Goal: Task Accomplishment & Management: Use online tool/utility

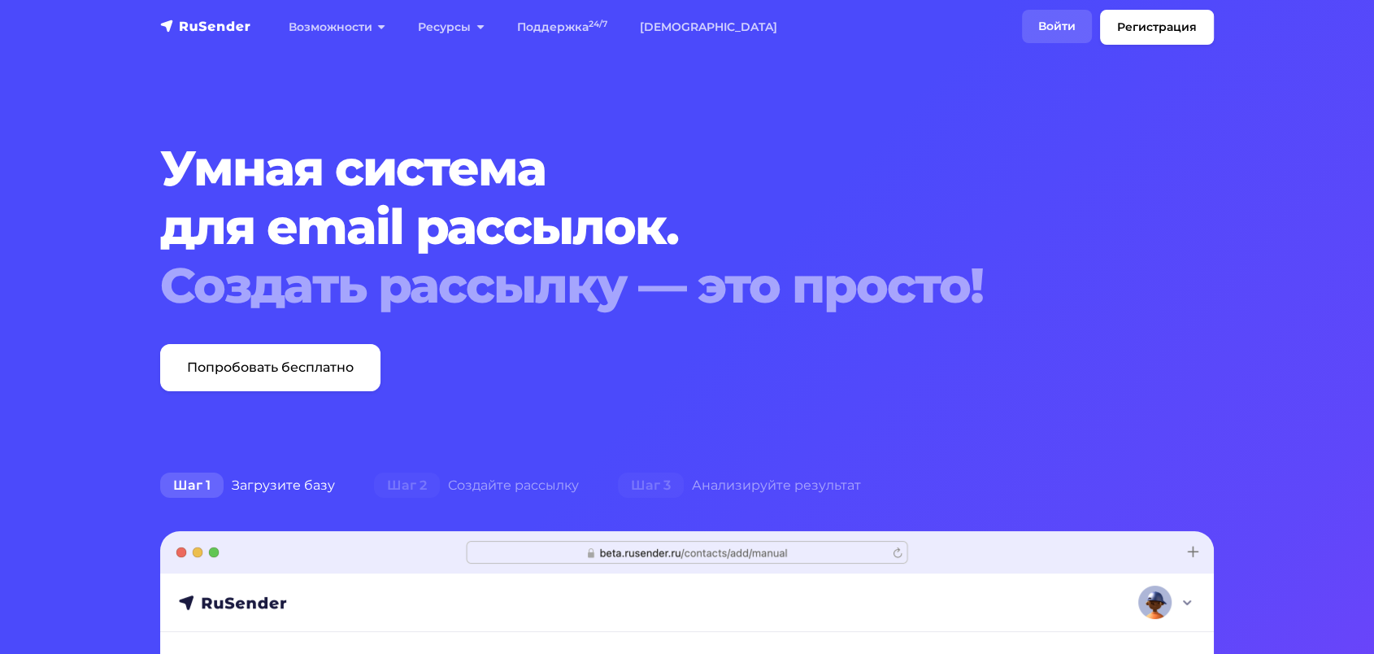
click at [1045, 16] on link "Войти" at bounding box center [1057, 26] width 70 height 33
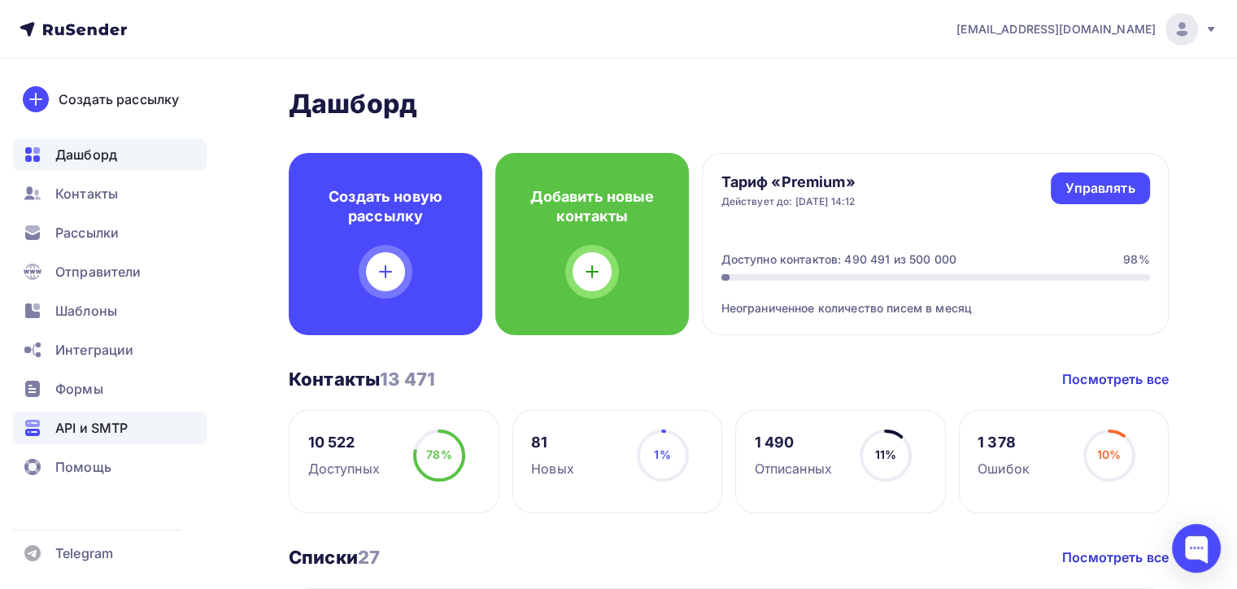
click at [76, 430] on span "API и SMTP" at bounding box center [91, 428] width 72 height 20
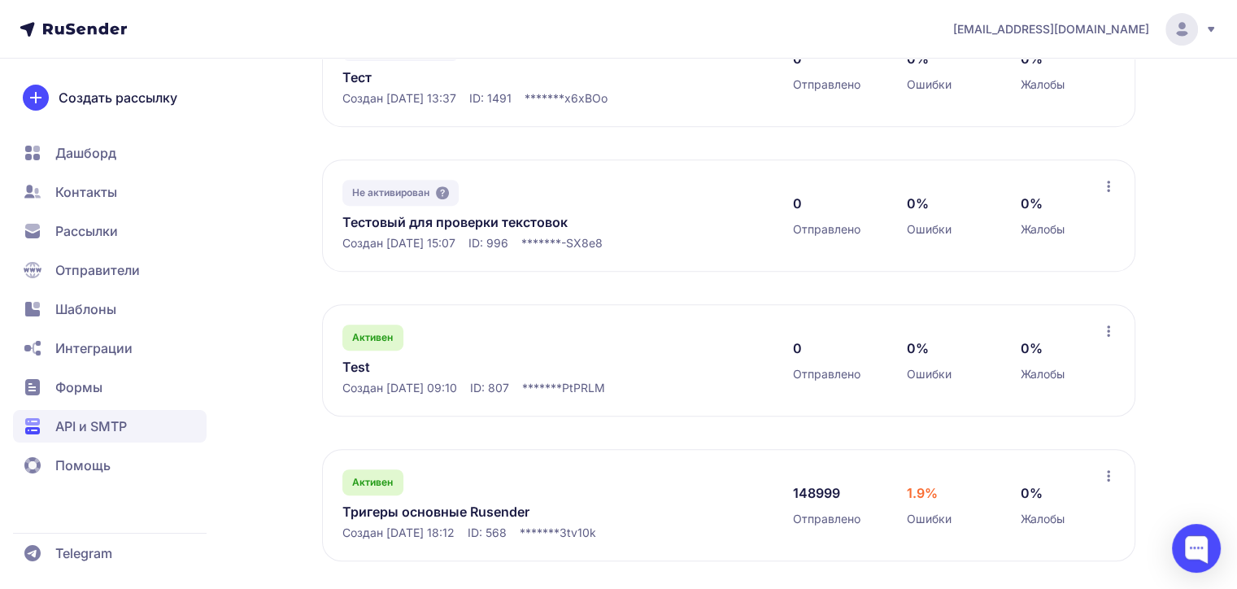
scroll to position [676, 0]
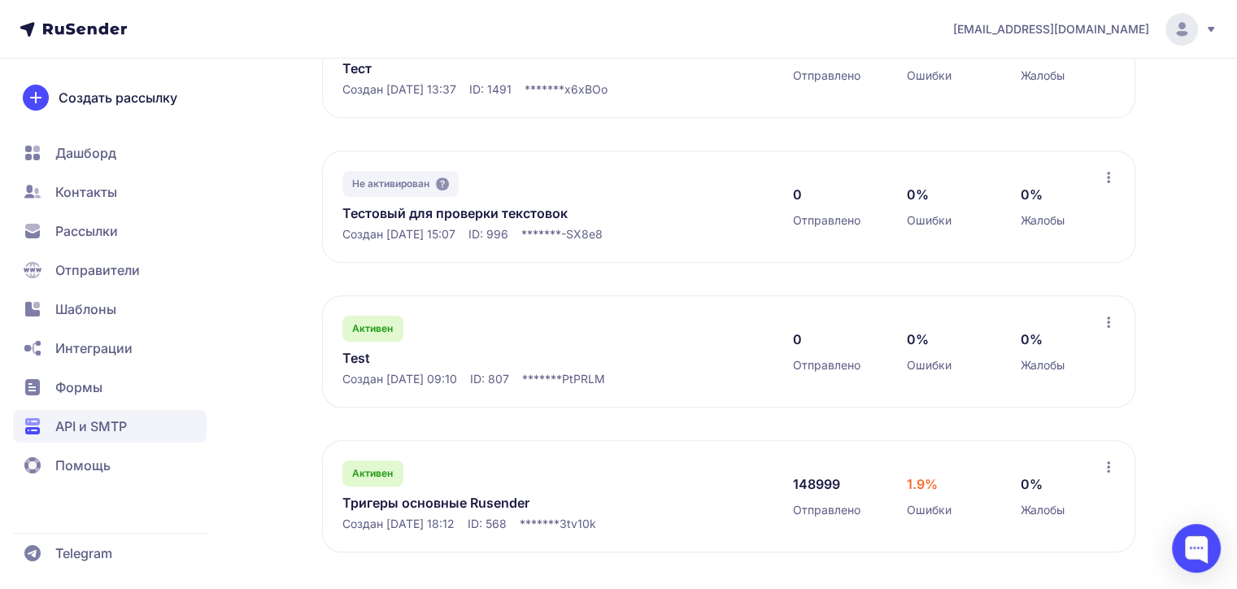
click at [478, 498] on link "Тригеры основные Rusender" at bounding box center [508, 503] width 333 height 20
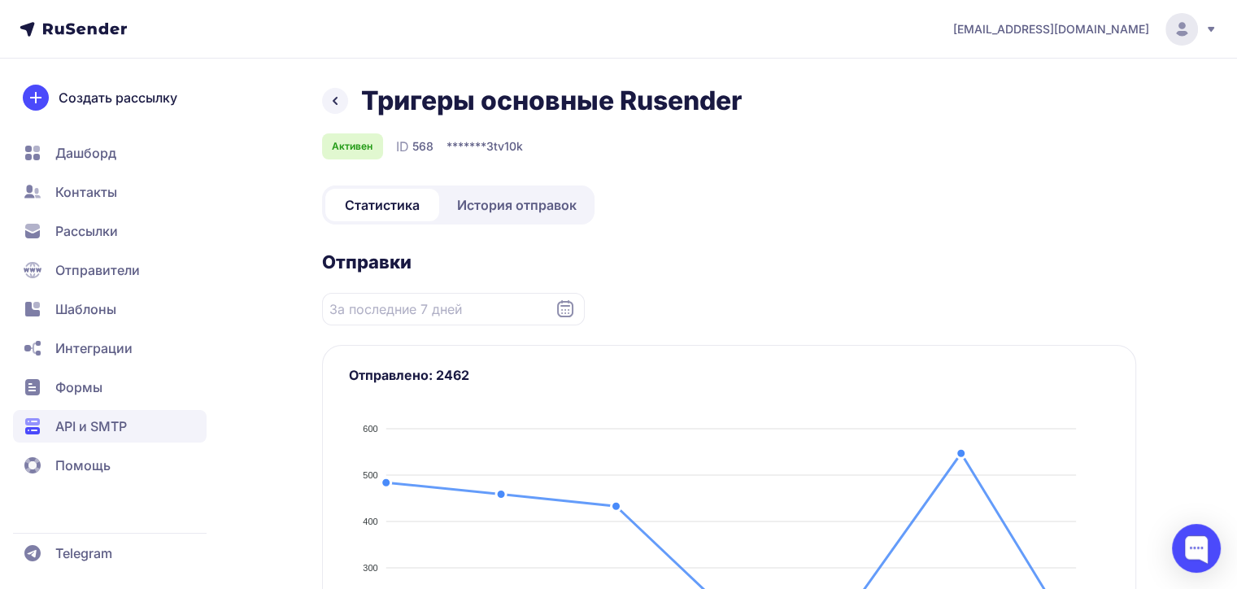
click at [412, 143] on span "568" at bounding box center [422, 146] width 21 height 16
copy span "568"
click at [127, 430] on span "API и SMTP" at bounding box center [91, 426] width 72 height 20
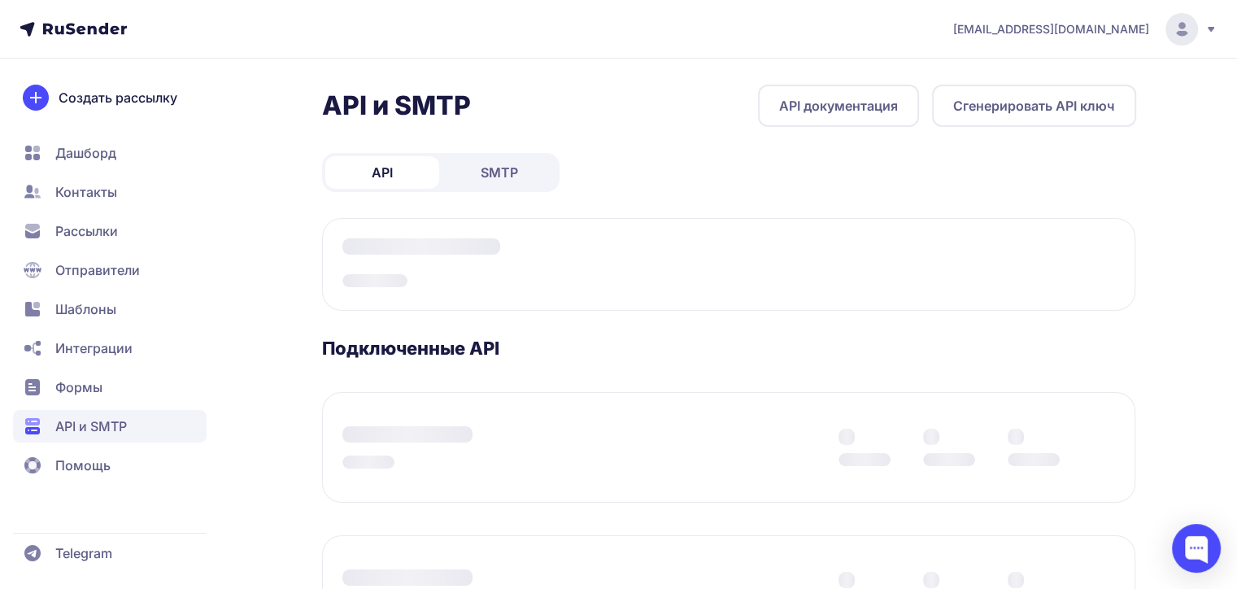
click at [127, 332] on span "Шаблоны" at bounding box center [110, 348] width 194 height 33
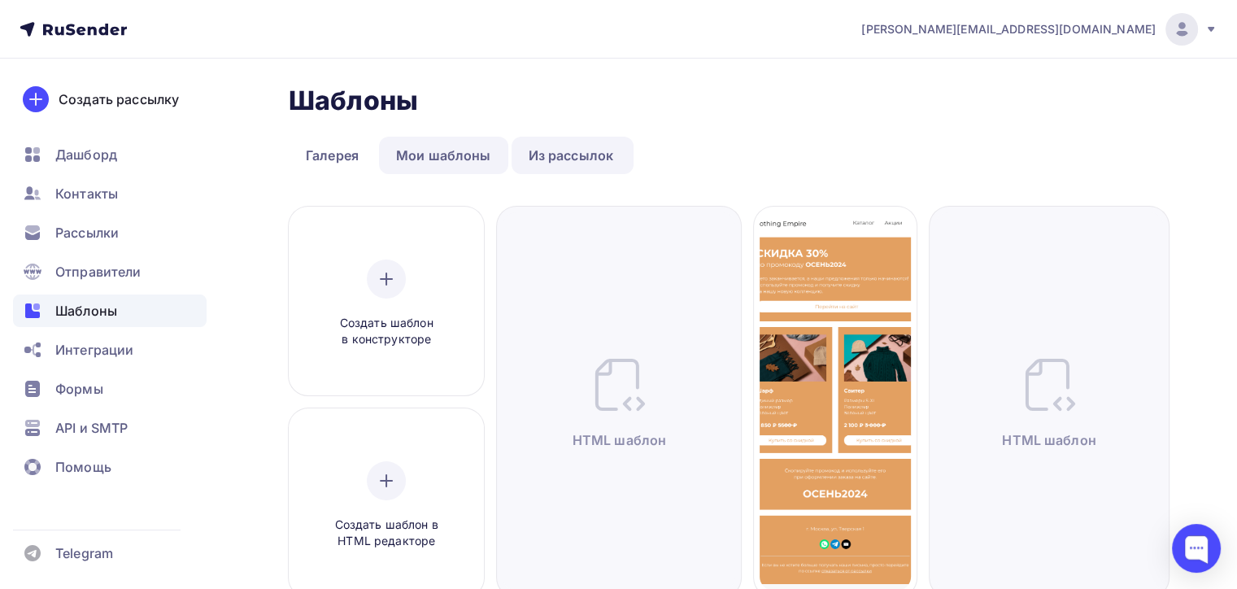
click at [400, 160] on link "Мои шаблоны" at bounding box center [443, 155] width 129 height 37
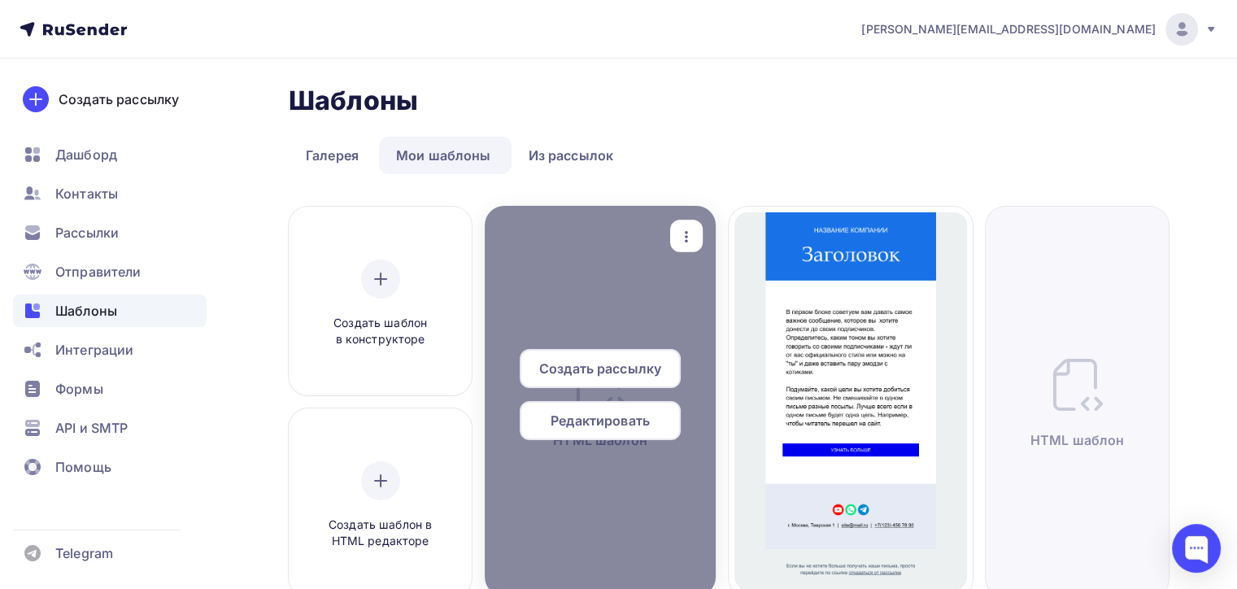
click at [608, 420] on span "Редактировать" at bounding box center [599, 421] width 99 height 20
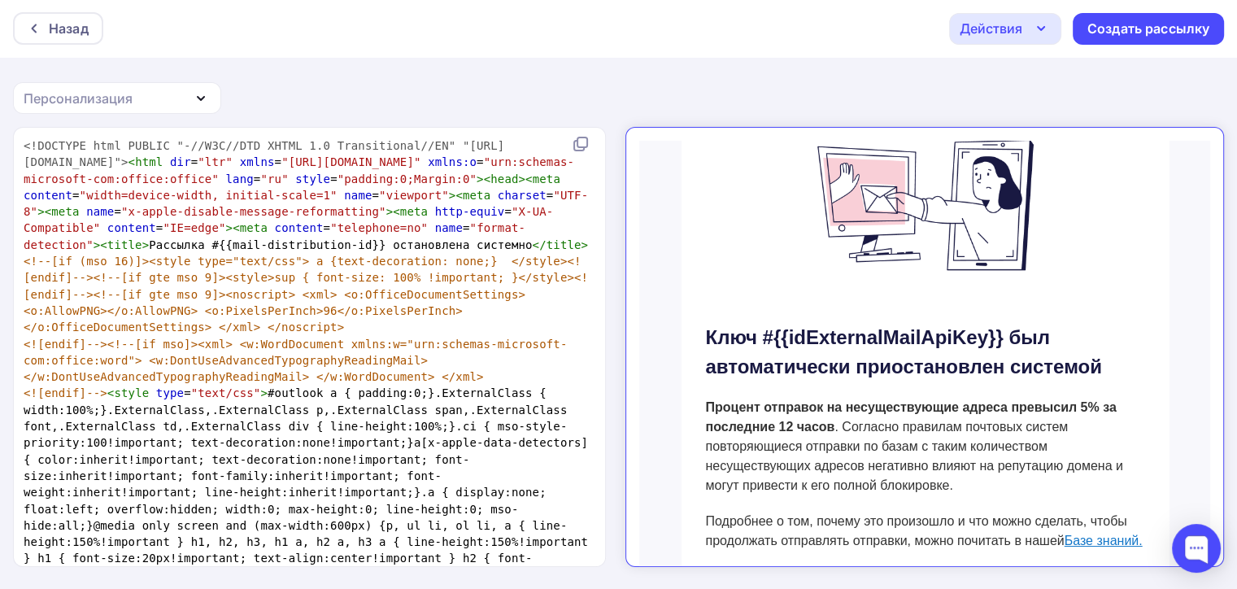
scroll to position [162, 0]
